Goal: Task Accomplishment & Management: Use online tool/utility

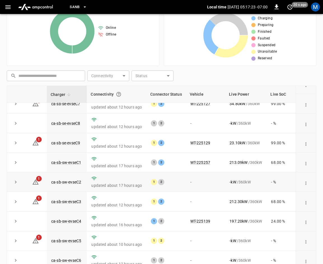
scroll to position [74, 0]
click at [71, 198] on link "ca-sb-sw-evseC3" at bounding box center [66, 201] width 32 height 7
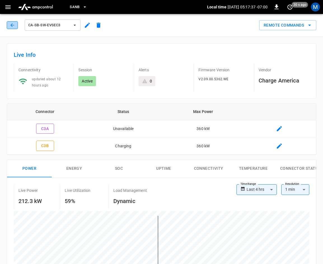
click at [10, 26] on icon "button" at bounding box center [13, 25] width 6 height 6
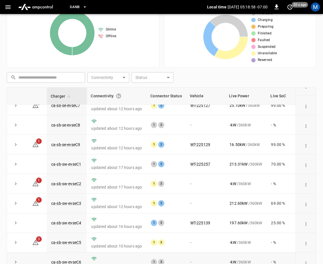
scroll to position [125, 0]
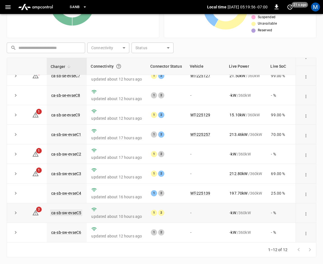
click at [67, 210] on link "ca-sb-sw-evseC5" at bounding box center [66, 212] width 32 height 7
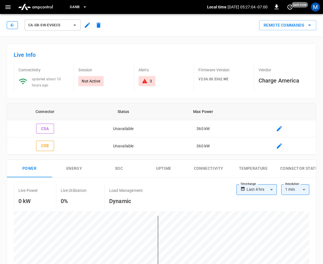
click at [12, 26] on icon "button" at bounding box center [12, 25] width 4 height 4
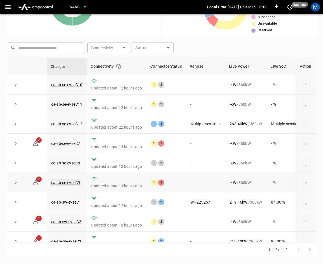
click at [72, 186] on link "ca-sb-se-evseC9" at bounding box center [65, 182] width 31 height 7
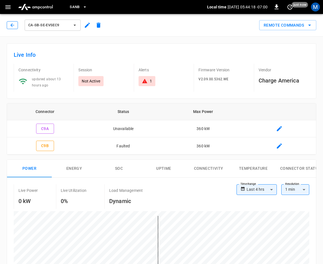
click at [10, 26] on icon "button" at bounding box center [13, 25] width 6 height 6
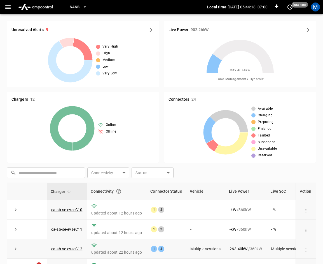
scroll to position [125, 0]
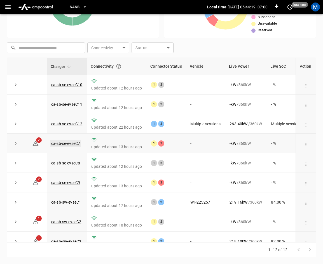
click at [58, 145] on link "ca-sb-se-evseC7" at bounding box center [65, 143] width 31 height 7
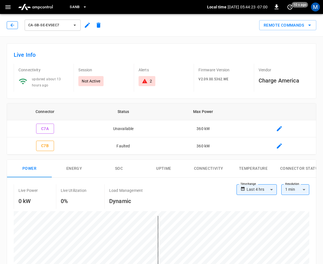
click at [9, 23] on button "button" at bounding box center [12, 25] width 11 height 8
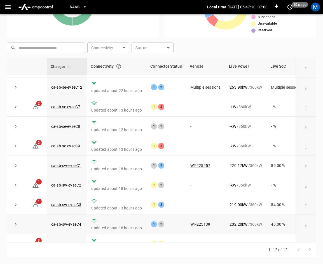
scroll to position [74, 0]
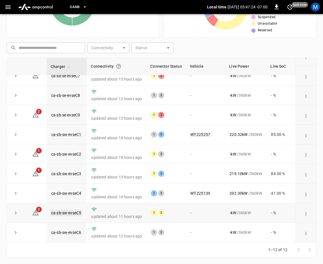
click at [75, 209] on link "ca-sb-sw-evseC5" at bounding box center [66, 212] width 32 height 7
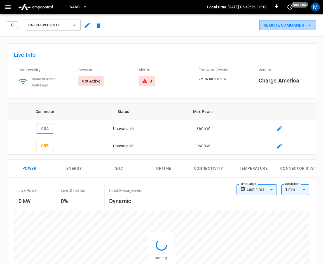
click at [309, 26] on icon "remote commands options" at bounding box center [309, 25] width 7 height 7
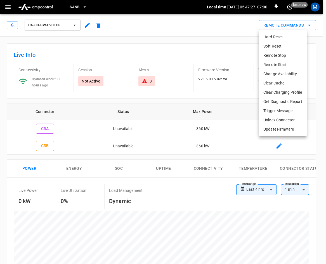
click at [281, 37] on li "Hard Reset" at bounding box center [283, 36] width 48 height 9
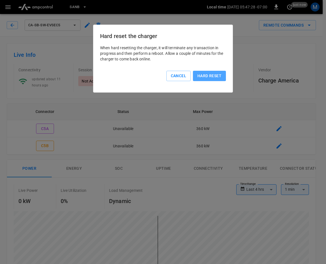
click at [213, 75] on button "Hard reset" at bounding box center [209, 76] width 33 height 10
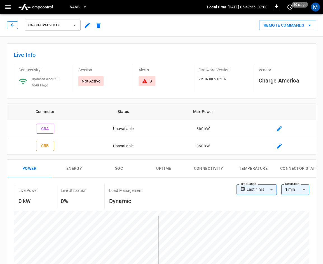
click at [16, 24] on button "button" at bounding box center [12, 25] width 11 height 8
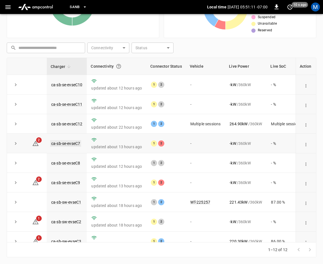
click at [67, 142] on link "ca-sb-se-evseC7" at bounding box center [65, 143] width 31 height 7
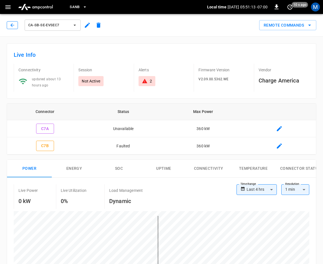
click at [8, 23] on button "button" at bounding box center [12, 25] width 11 height 8
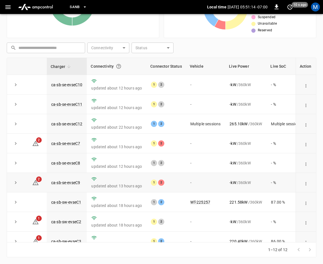
scroll to position [74, 0]
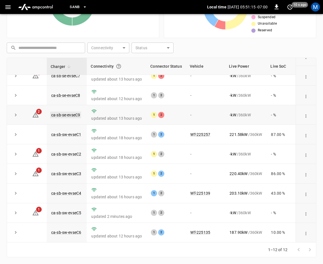
click at [70, 112] on link "ca-sb-se-evseC9" at bounding box center [65, 115] width 31 height 7
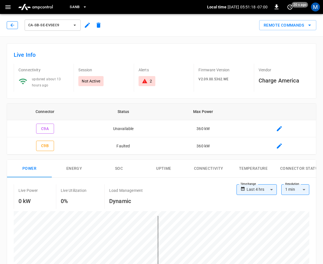
click at [9, 27] on button "button" at bounding box center [12, 25] width 11 height 8
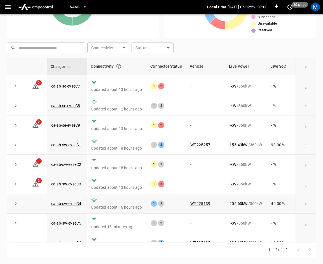
scroll to position [74, 0]
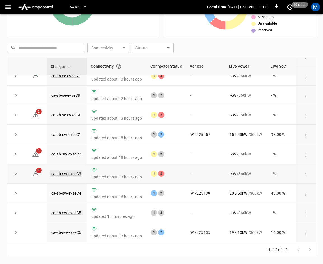
click at [66, 170] on link "ca-sb-sw-evseC3" at bounding box center [66, 173] width 32 height 7
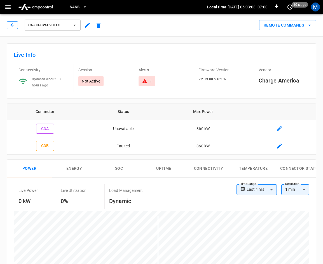
click at [11, 27] on icon "button" at bounding box center [13, 25] width 6 height 6
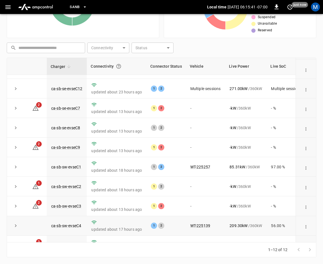
scroll to position [74, 0]
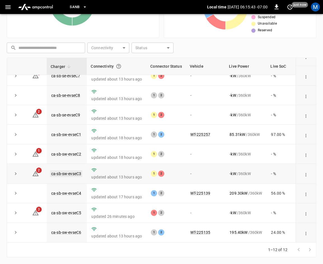
click at [76, 170] on link "ca-sb-sw-evseC3" at bounding box center [66, 173] width 32 height 7
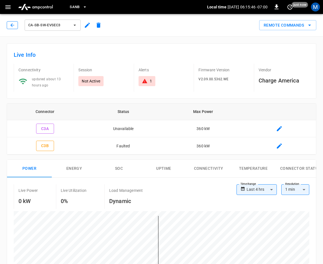
click at [16, 26] on button "button" at bounding box center [12, 25] width 11 height 8
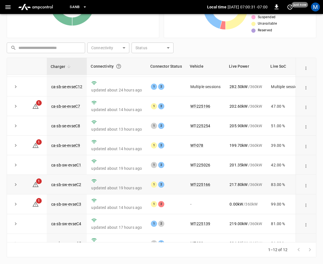
scroll to position [74, 0]
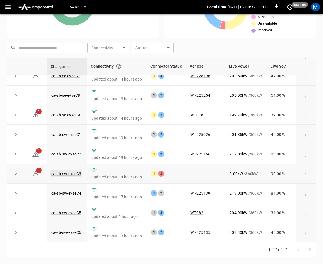
click at [73, 170] on link "ca-sb-sw-evseC3" at bounding box center [66, 173] width 32 height 7
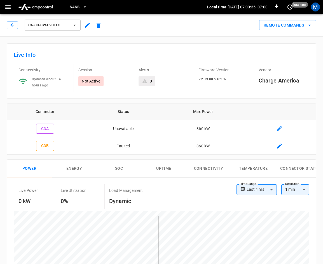
click at [13, 30] on div "ca-sb-sw-evseC3" at bounding box center [55, 24] width 97 height 13
click at [9, 25] on button "button" at bounding box center [12, 25] width 11 height 8
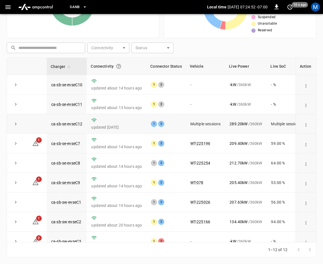
click at [12, 124] on button "expand row" at bounding box center [15, 124] width 8 height 8
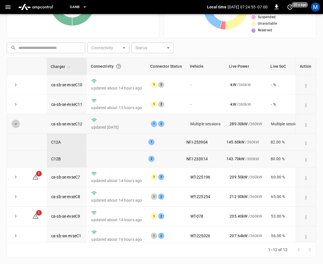
click at [15, 124] on icon "expand row" at bounding box center [15, 124] width 3 height 2
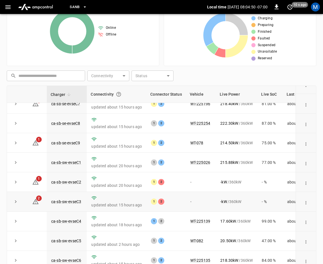
scroll to position [125, 0]
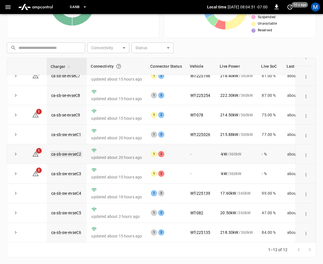
click at [65, 151] on link "ca-sb-sw-evseC2" at bounding box center [66, 154] width 32 height 7
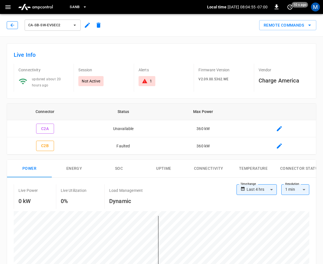
click at [10, 27] on icon "button" at bounding box center [13, 25] width 6 height 6
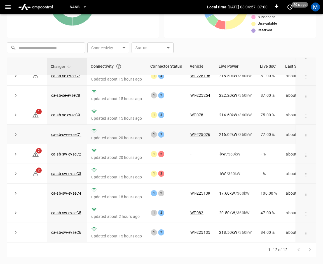
scroll to position [74, 0]
click at [64, 170] on link "ca-sb-sw-evseC3" at bounding box center [66, 173] width 32 height 7
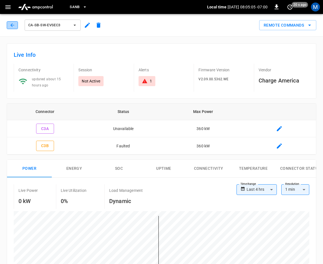
click at [8, 26] on button "button" at bounding box center [12, 25] width 11 height 8
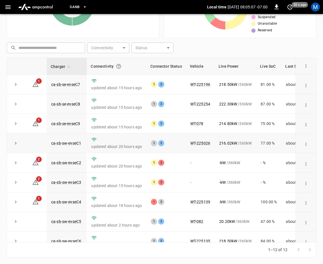
scroll to position [74, 0]
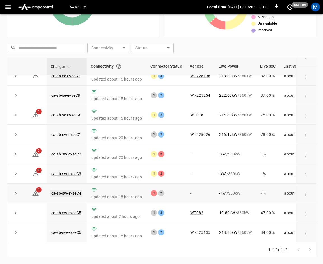
click at [61, 190] on link "ca-sb-sw-evseC4" at bounding box center [66, 193] width 32 height 7
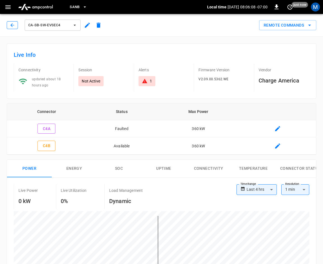
click at [12, 25] on icon "button" at bounding box center [13, 25] width 6 height 6
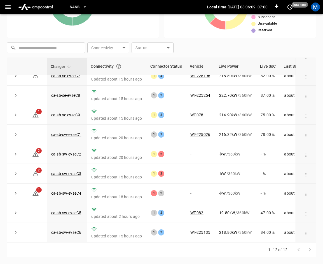
scroll to position [74, 0]
click at [61, 170] on link "ca-sb-sw-evseC3" at bounding box center [66, 173] width 32 height 7
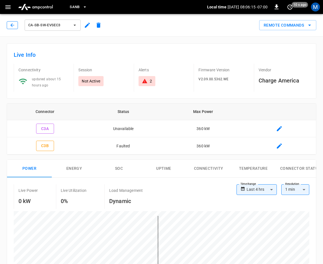
click at [11, 25] on icon "button" at bounding box center [12, 25] width 4 height 4
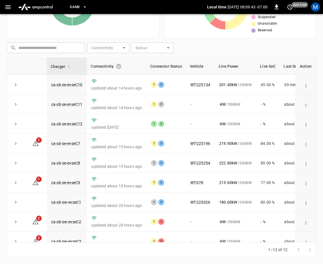
scroll to position [74, 0]
